Goal: Task Accomplishment & Management: Complete application form

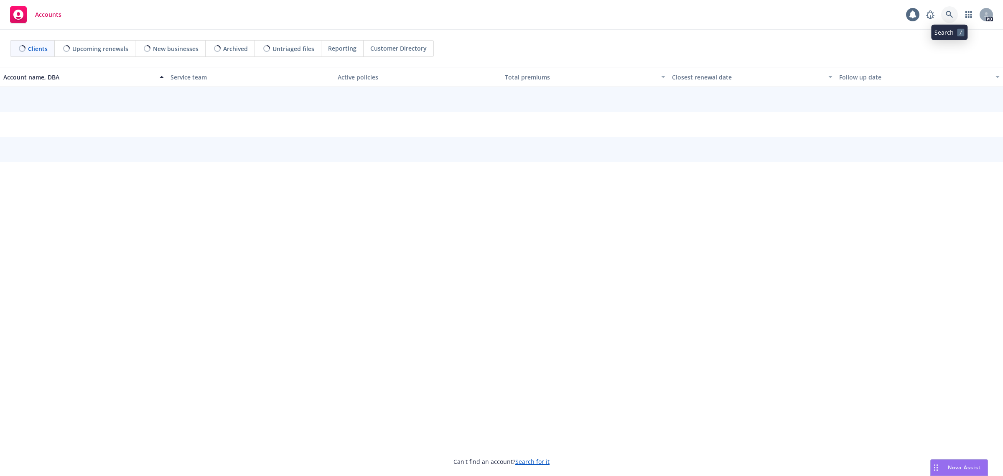
click at [946, 13] on icon at bounding box center [950, 15] width 8 height 8
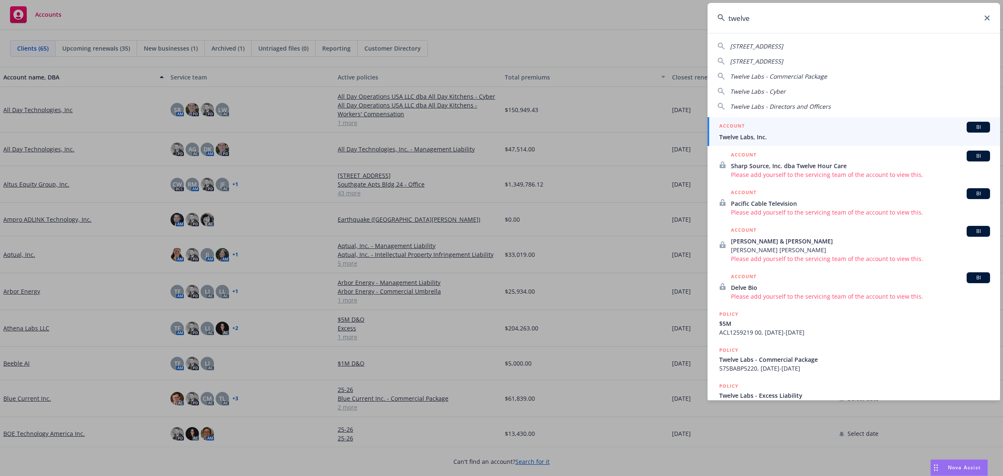
type input "twelve"
click at [760, 132] on div "ACCOUNT BI" at bounding box center [854, 127] width 271 height 11
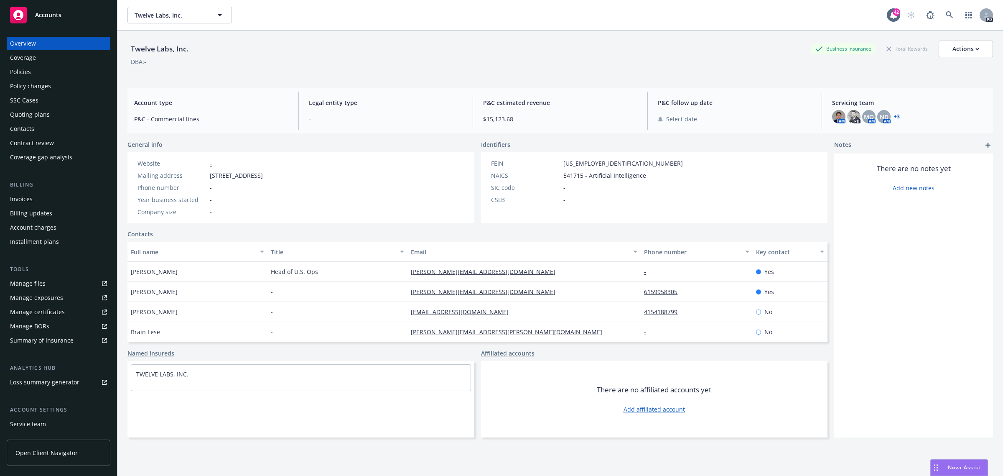
click at [969, 21] on button "button" at bounding box center [969, 15] width 17 height 17
click at [896, 67] on link "Coverage Gap Analysis Analyze coverage gaps" at bounding box center [901, 60] width 127 height 20
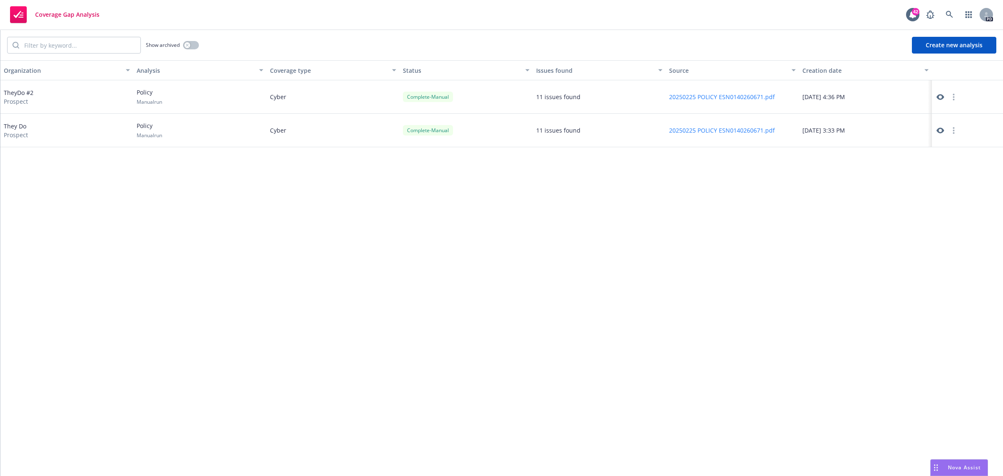
click at [941, 42] on button "Create new analysis" at bounding box center [954, 45] width 84 height 17
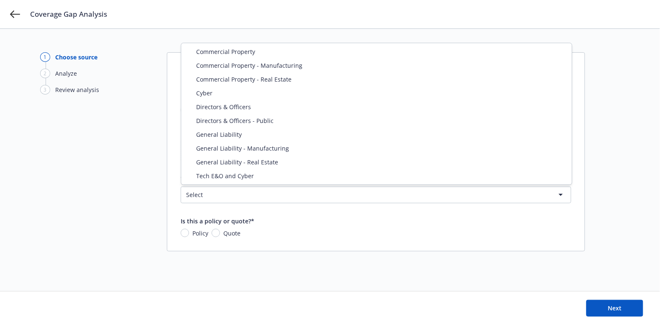
click at [264, 187] on html "Coverage Gap Analysis 1 Choose source 2 Analyze 3 Review analysis Choose source…" at bounding box center [330, 162] width 660 height 325
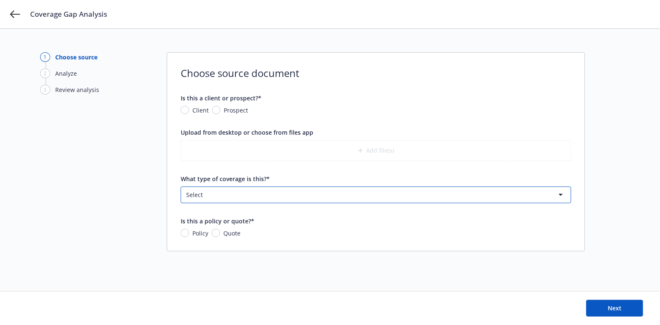
click at [155, 150] on html "Coverage Gap Analysis 1 Choose source 2 Analyze 3 Review analysis Choose source…" at bounding box center [330, 162] width 660 height 325
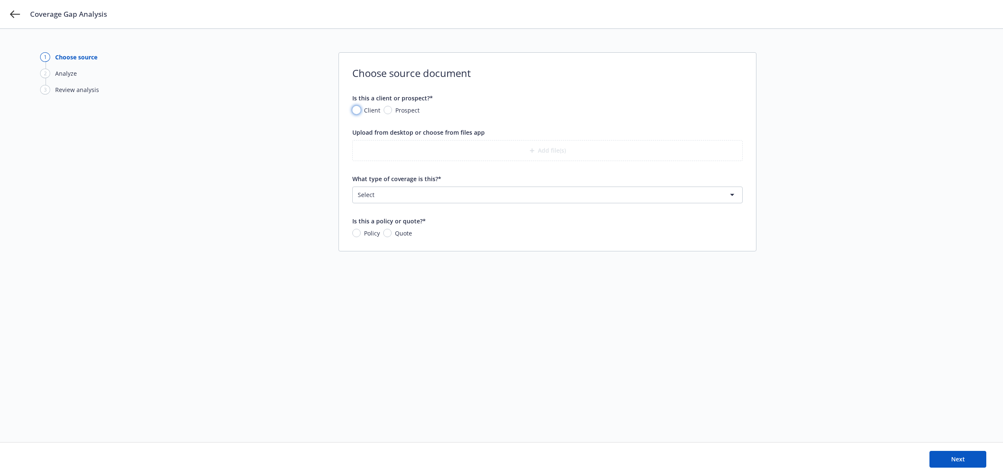
click at [357, 112] on input "Client" at bounding box center [356, 110] width 8 height 8
radio input "true"
click at [402, 147] on span "Nothing selected" at bounding box center [384, 148] width 48 height 9
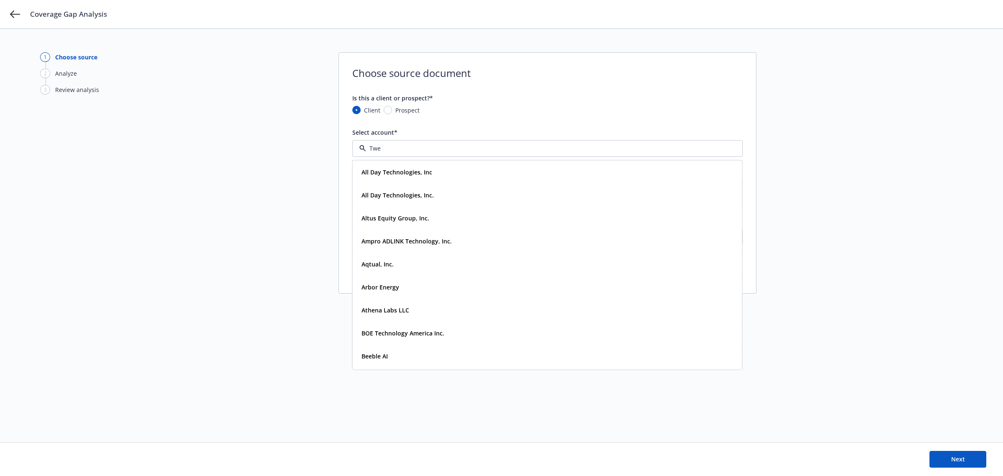
type input "Twel"
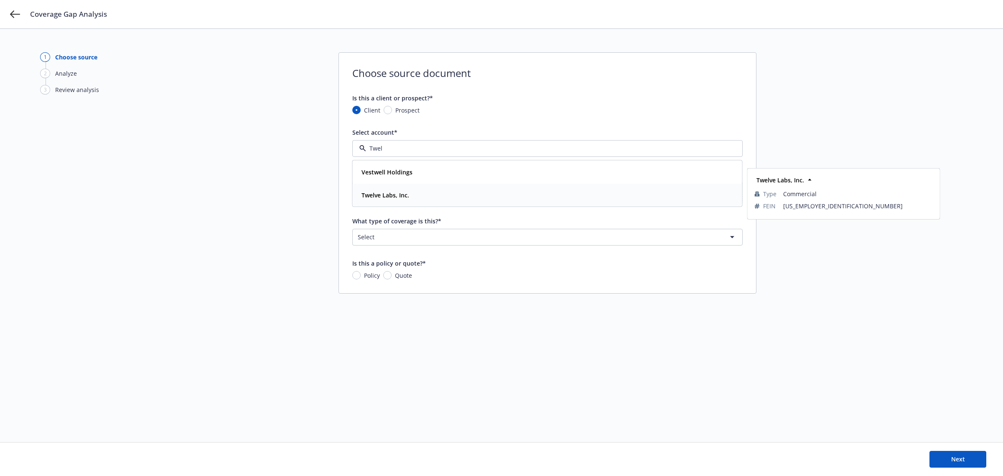
click at [385, 191] on strong "Twelve Labs, Inc." at bounding box center [386, 195] width 48 height 8
click at [551, 192] on button "Add file(s)" at bounding box center [547, 192] width 390 height 21
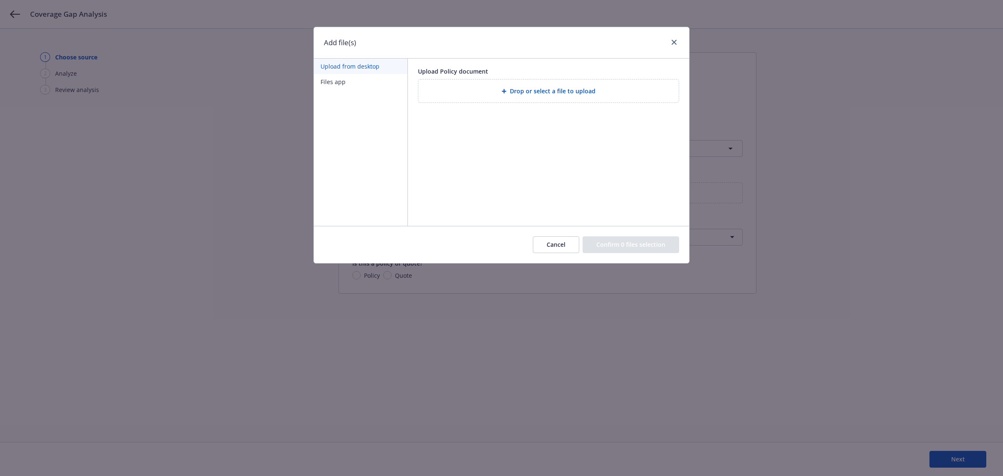
click at [511, 93] on span "Drop or select a file to upload" at bounding box center [553, 91] width 86 height 9
click at [618, 243] on button "Confirm 1 file selection" at bounding box center [633, 244] width 94 height 17
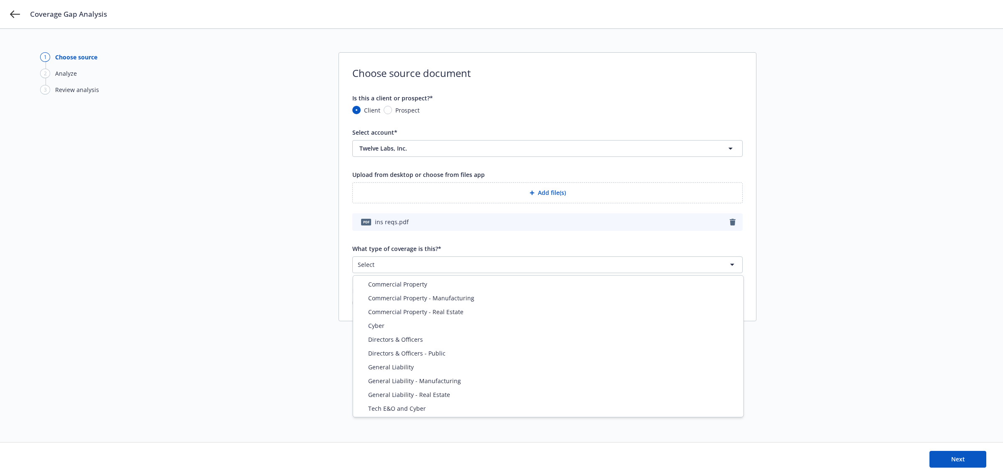
click at [437, 264] on html "Coverage Gap Analysis 1 Choose source 2 Analyze 3 Review analysis Choose source…" at bounding box center [501, 238] width 1003 height 476
click at [171, 327] on html "Coverage Gap Analysis 1 Choose source 2 Analyze 3 Review analysis Choose source…" at bounding box center [501, 238] width 1003 height 476
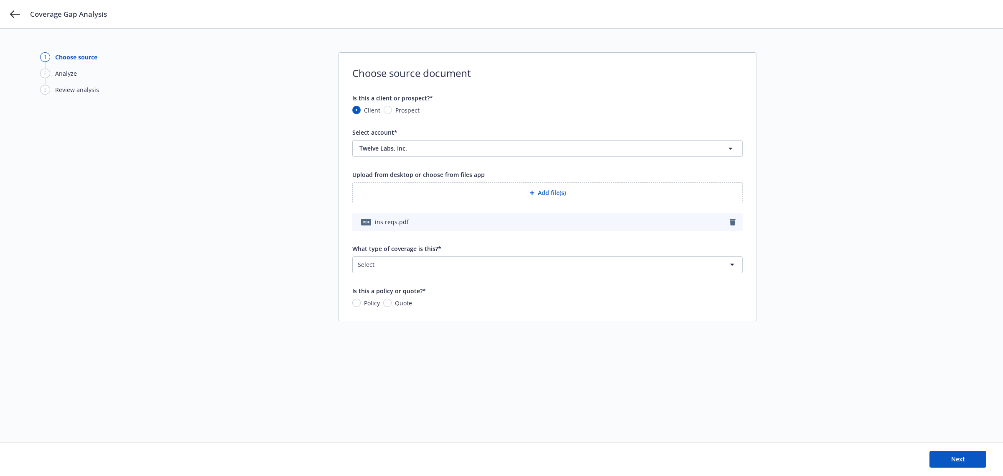
click at [464, 260] on html "Coverage Gap Analysis 1 Choose source 2 Analyze 3 Review analysis Choose source…" at bounding box center [501, 238] width 1003 height 476
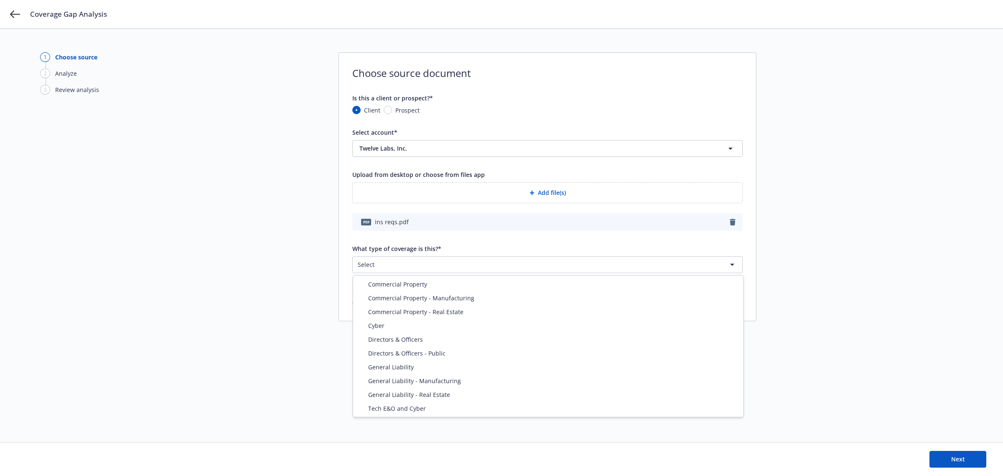
select select "ERRORS_AND_OMISSIONS"
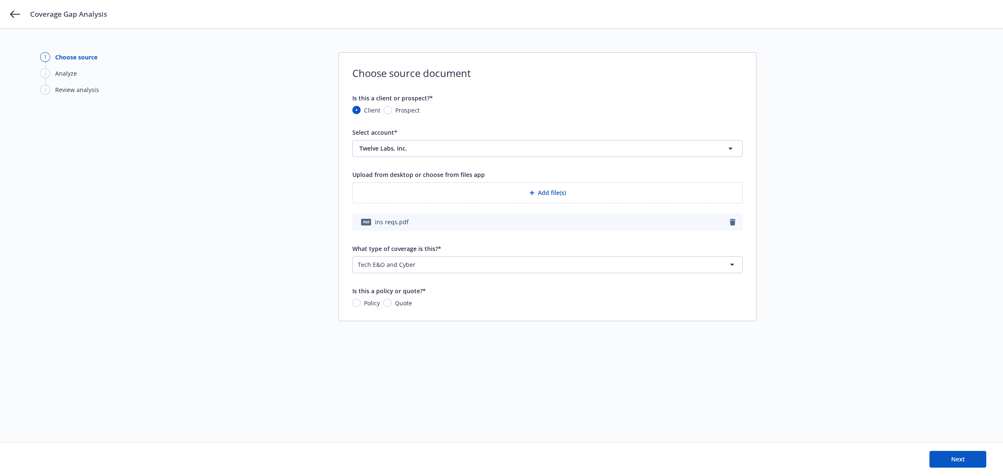
click at [387, 321] on div "1 Choose source 2 Analyze 3 Review analysis Choose source document Is this a cl…" at bounding box center [501, 235] width 923 height 366
click at [18, 9] on icon at bounding box center [15, 14] width 10 height 10
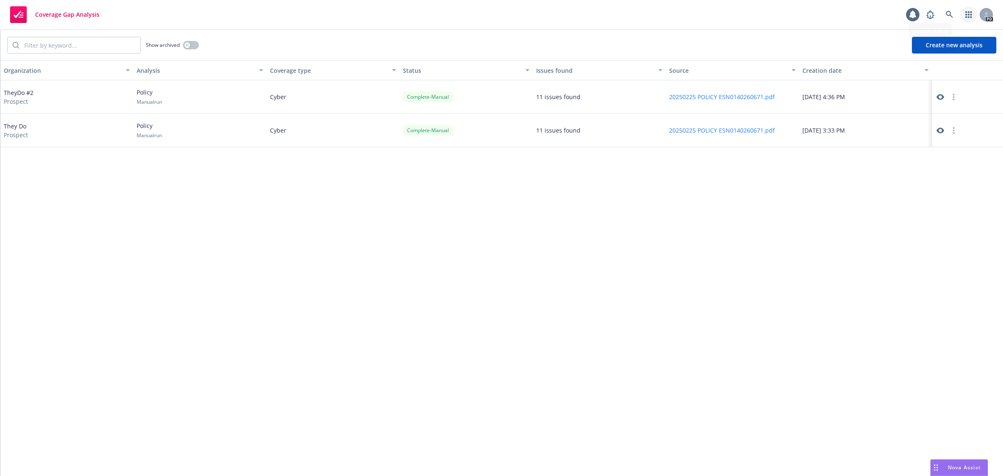
click at [966, 12] on icon "button" at bounding box center [969, 14] width 6 height 7
click at [441, 241] on div "Organization Analysis Coverage type Status Issues found Source Creation date Th…" at bounding box center [501, 268] width 1003 height 416
click at [967, 13] on icon "button" at bounding box center [969, 14] width 6 height 7
click at [13, 9] on rect at bounding box center [18, 14] width 17 height 17
click at [958, 12] on link at bounding box center [949, 14] width 17 height 17
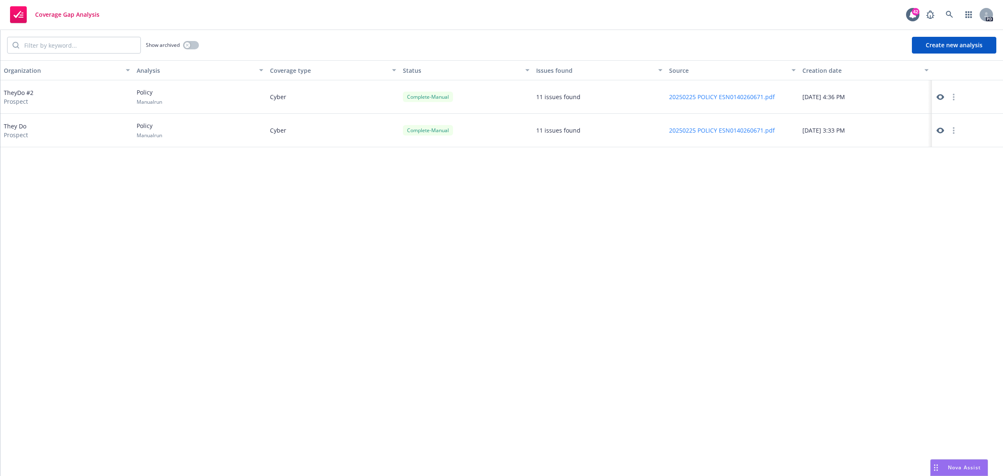
drag, startPoint x: 552, startPoint y: 35, endPoint x: 805, endPoint y: 36, distance: 252.9
click at [964, 18] on link "button" at bounding box center [969, 14] width 17 height 17
click at [874, 33] on span "Accounts" at bounding box center [903, 34] width 75 height 7
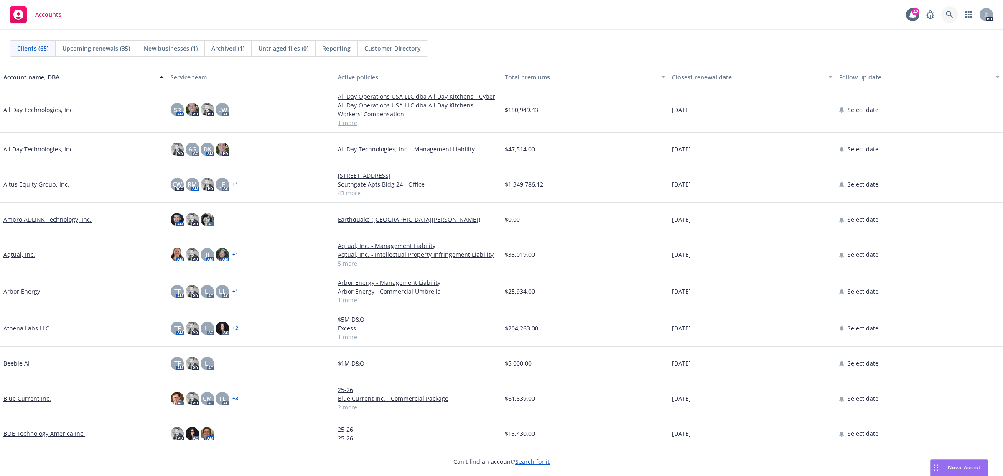
click at [947, 18] on icon at bounding box center [950, 15] width 8 height 8
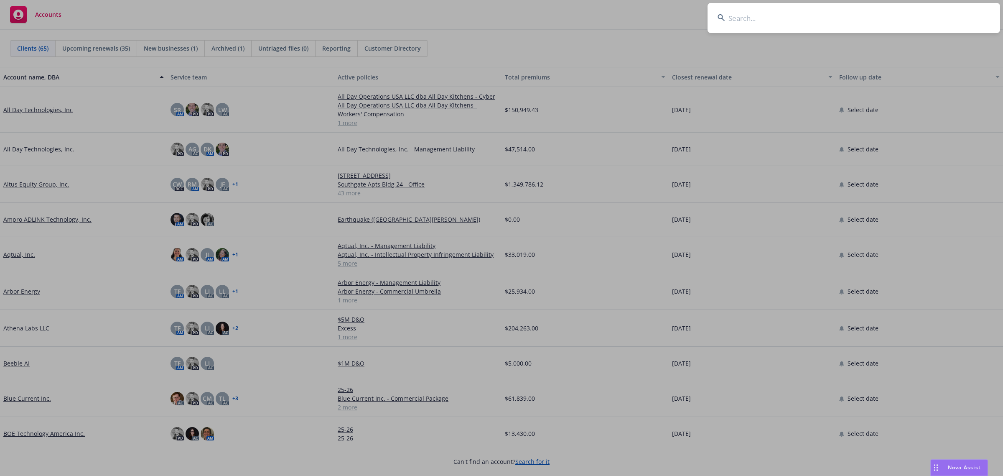
click at [763, 13] on input at bounding box center [854, 18] width 293 height 30
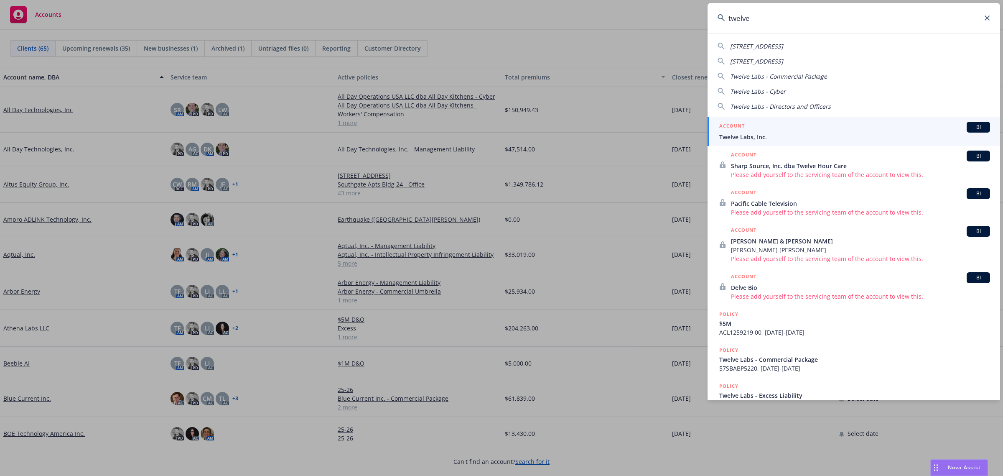
type input "twelve"
click at [746, 128] on div "ACCOUNT BI" at bounding box center [854, 127] width 271 height 11
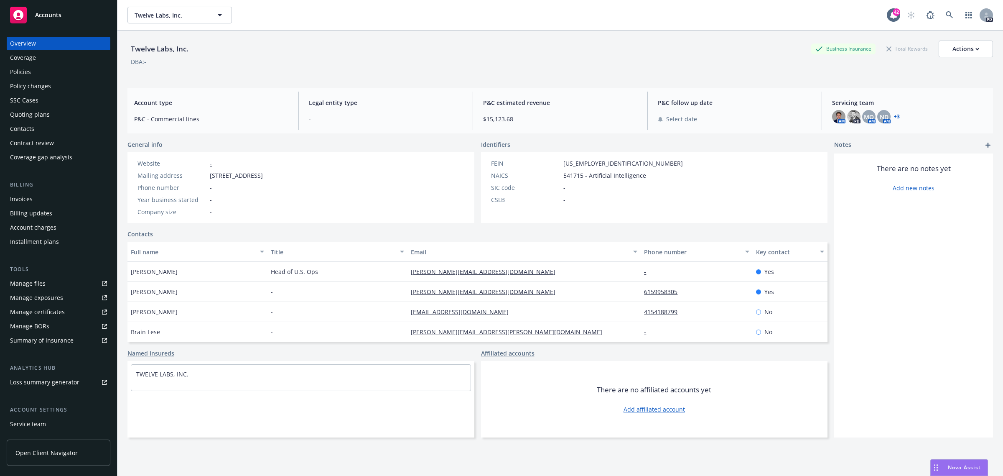
click at [46, 141] on div "Contract review" at bounding box center [32, 142] width 44 height 13
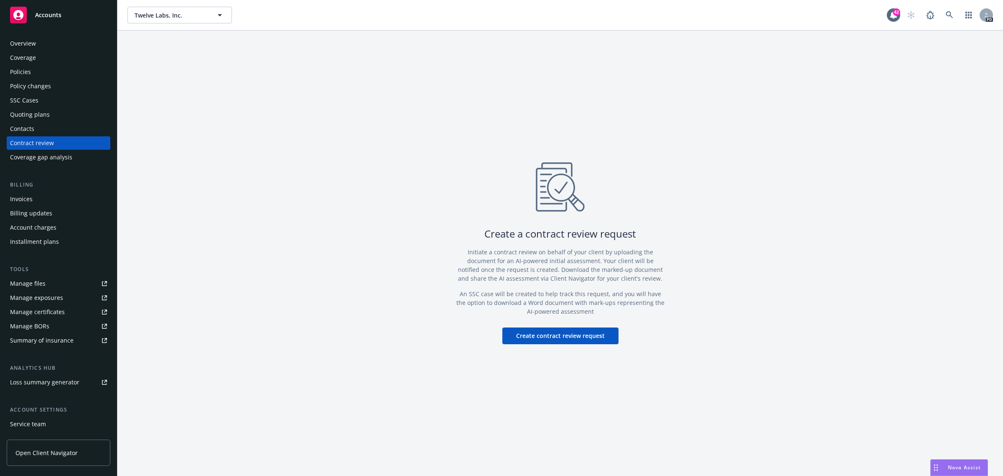
click at [548, 334] on button "Create contract review request" at bounding box center [560, 335] width 116 height 17
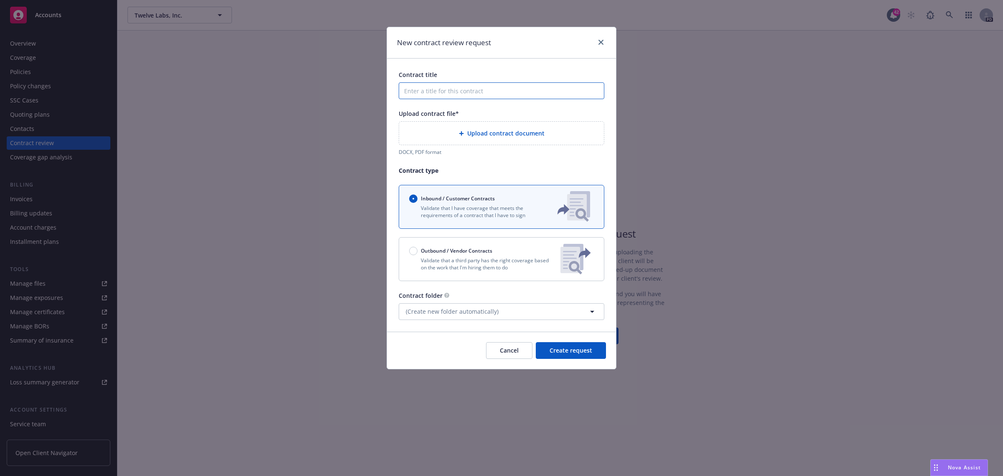
click at [432, 95] on input "Contract title" at bounding box center [502, 90] width 206 height 17
type input "R"
type input "Twelve Labs Review"
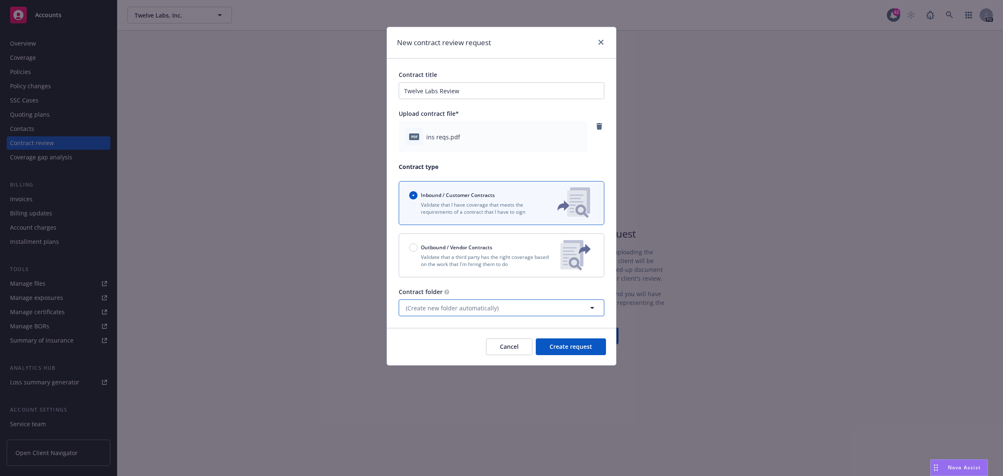
click at [492, 309] on span "(Create new folder automatically)" at bounding box center [452, 308] width 93 height 9
click at [458, 288] on div "Contract folder" at bounding box center [502, 291] width 206 height 9
click at [572, 344] on span "Create request" at bounding box center [571, 346] width 43 height 8
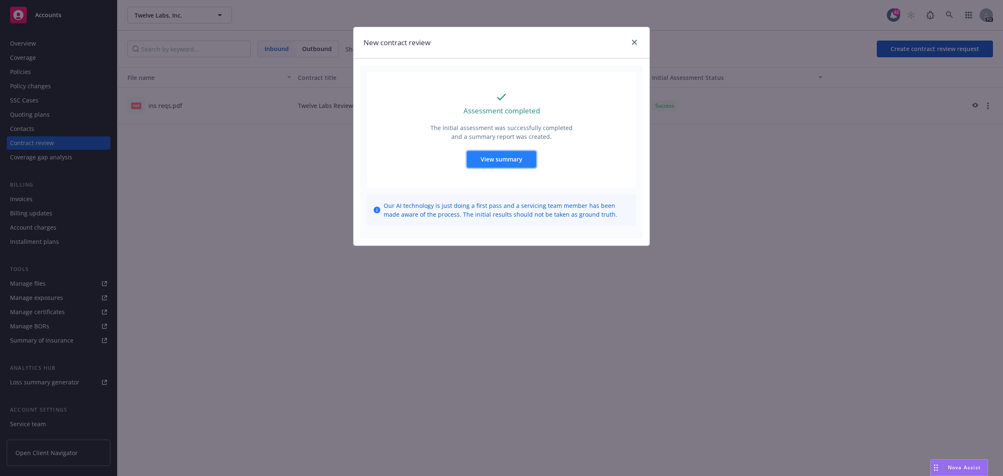
click at [500, 161] on span "View summary" at bounding box center [502, 159] width 42 height 8
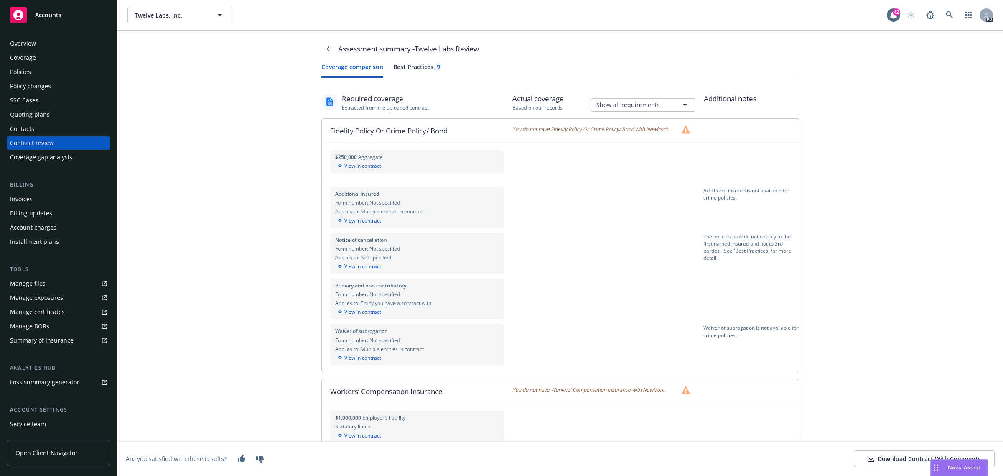
click at [426, 64] on div "Best Practices 9" at bounding box center [417, 66] width 48 height 9
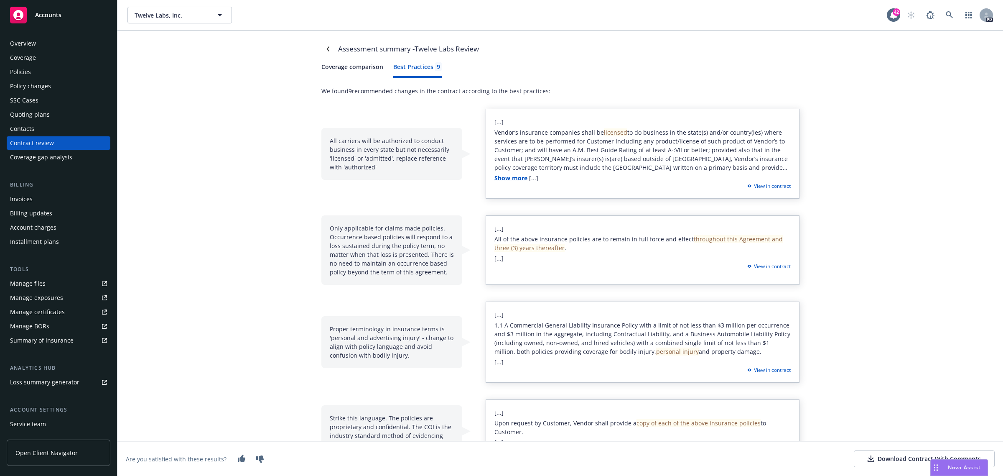
click at [378, 64] on button "Coverage comparison" at bounding box center [352, 69] width 62 height 15
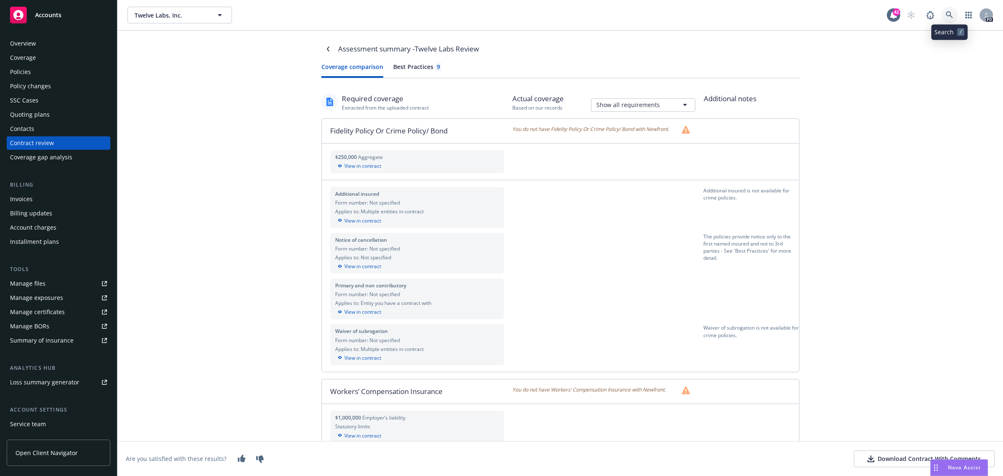
click at [950, 17] on icon at bounding box center [950, 15] width 8 height 8
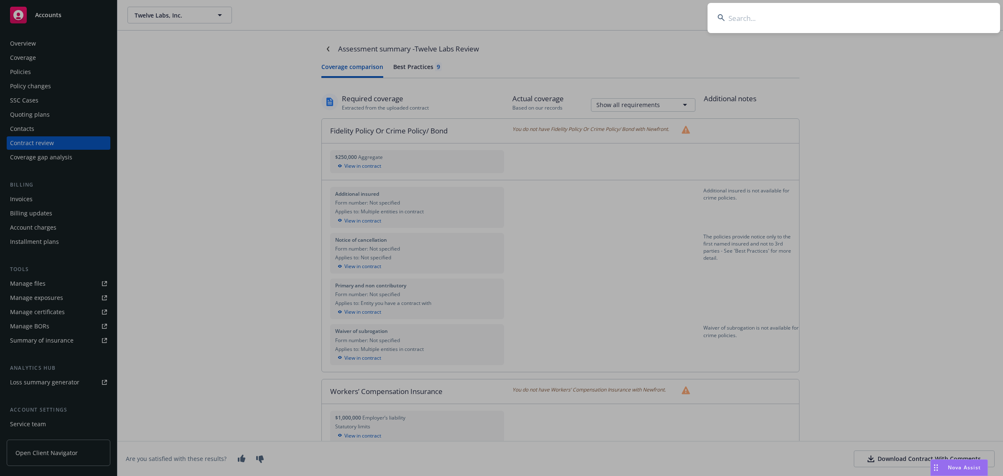
click at [770, 28] on input at bounding box center [854, 18] width 293 height 30
click at [765, 23] on input at bounding box center [854, 18] width 293 height 30
click at [765, 22] on input at bounding box center [854, 18] width 293 height 30
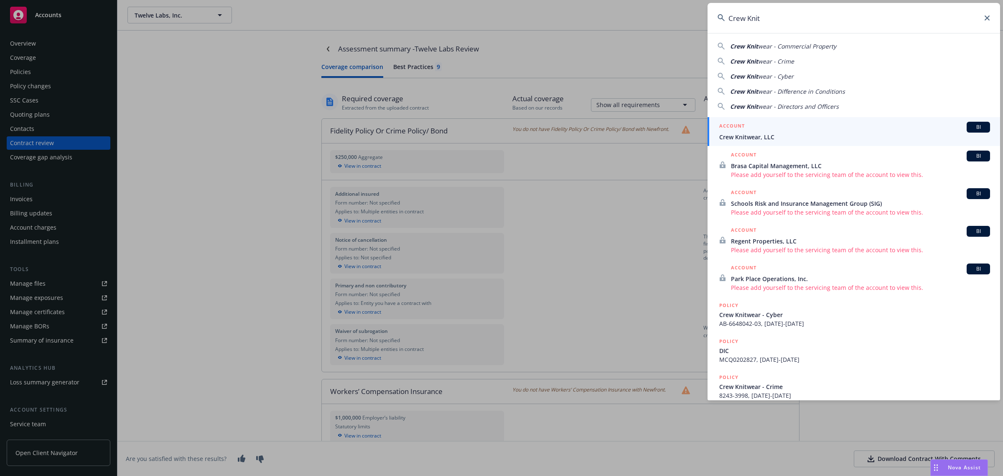
type input "Crew Knit"
click at [750, 136] on span "Crew Knitwear, LLC" at bounding box center [854, 137] width 271 height 9
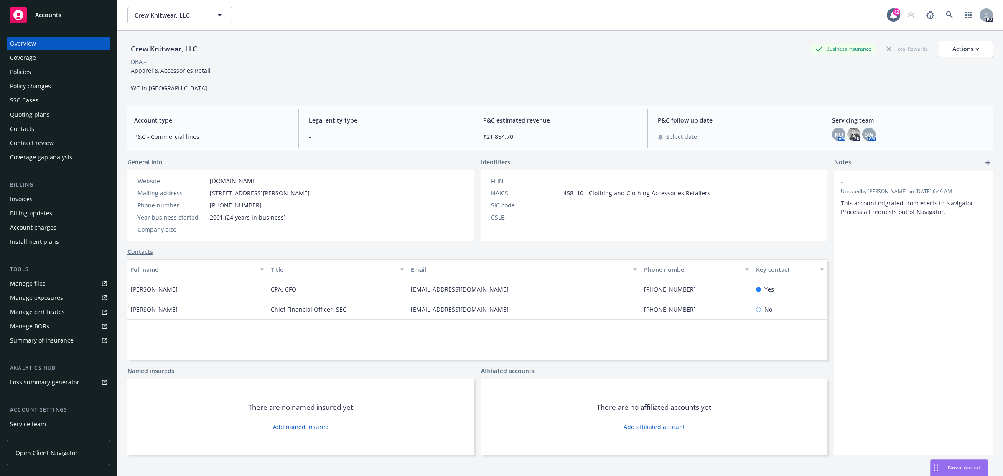
click at [31, 74] on div "Policies" at bounding box center [58, 71] width 97 height 13
